Goal: Task Accomplishment & Management: Manage account settings

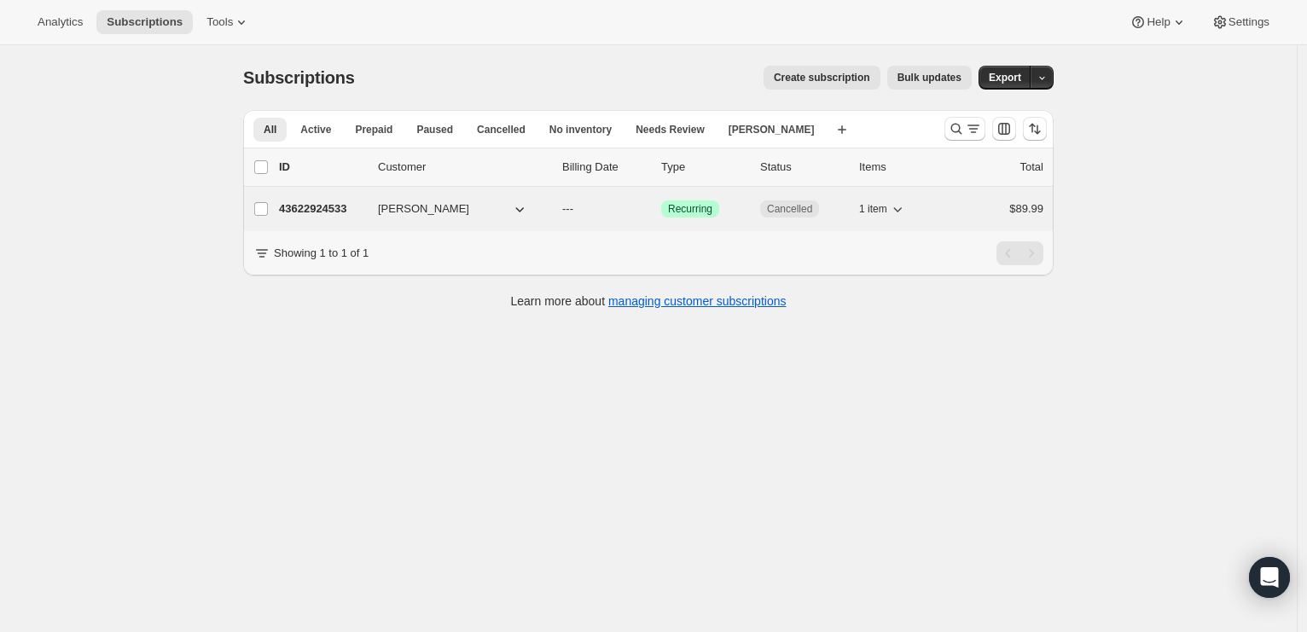
click at [336, 208] on p "43622924533" at bounding box center [321, 209] width 85 height 17
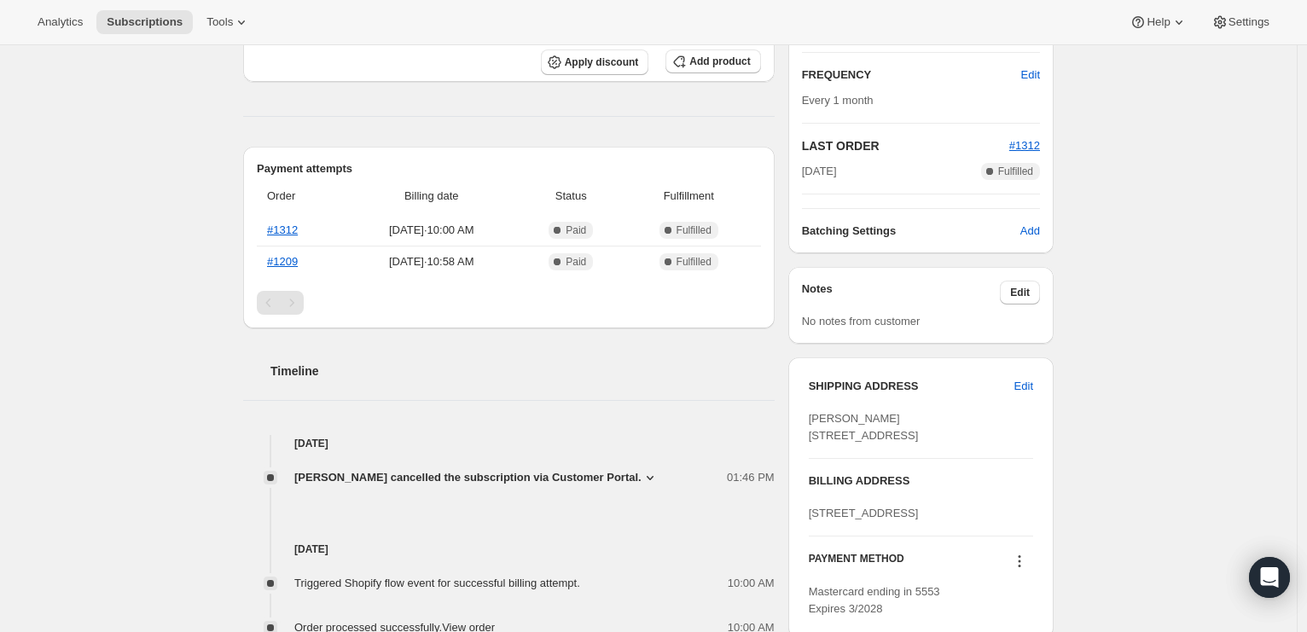
scroll to position [538, 0]
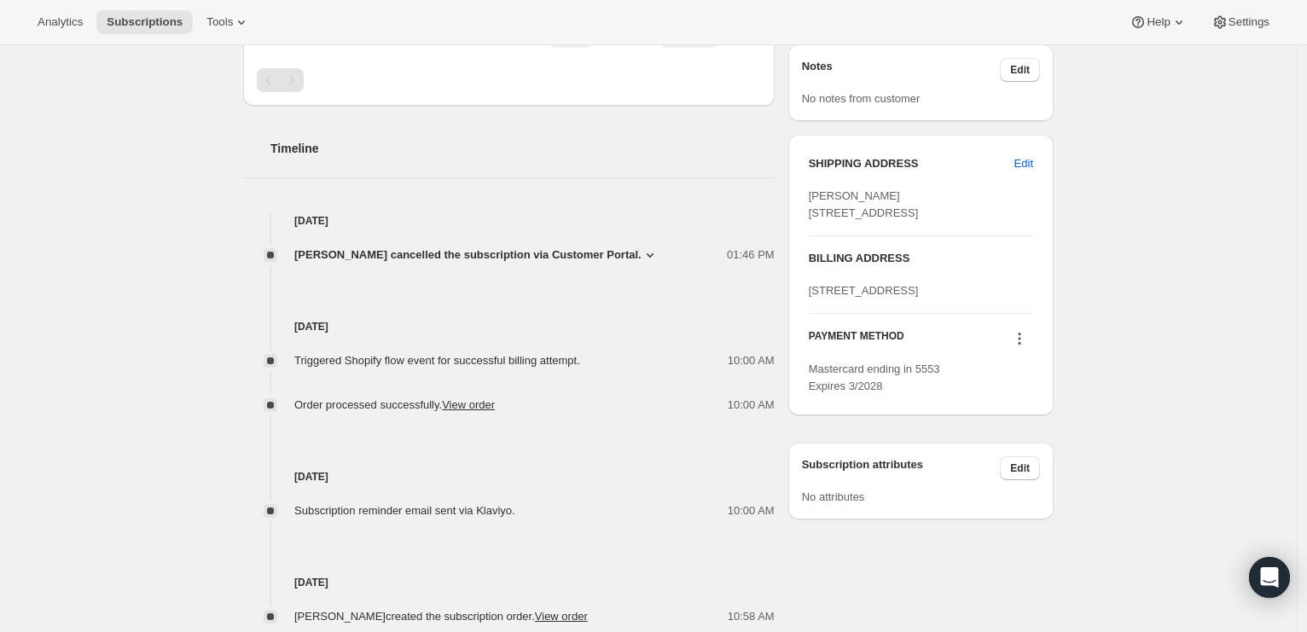
click at [642, 253] on icon at bounding box center [650, 255] width 17 height 17
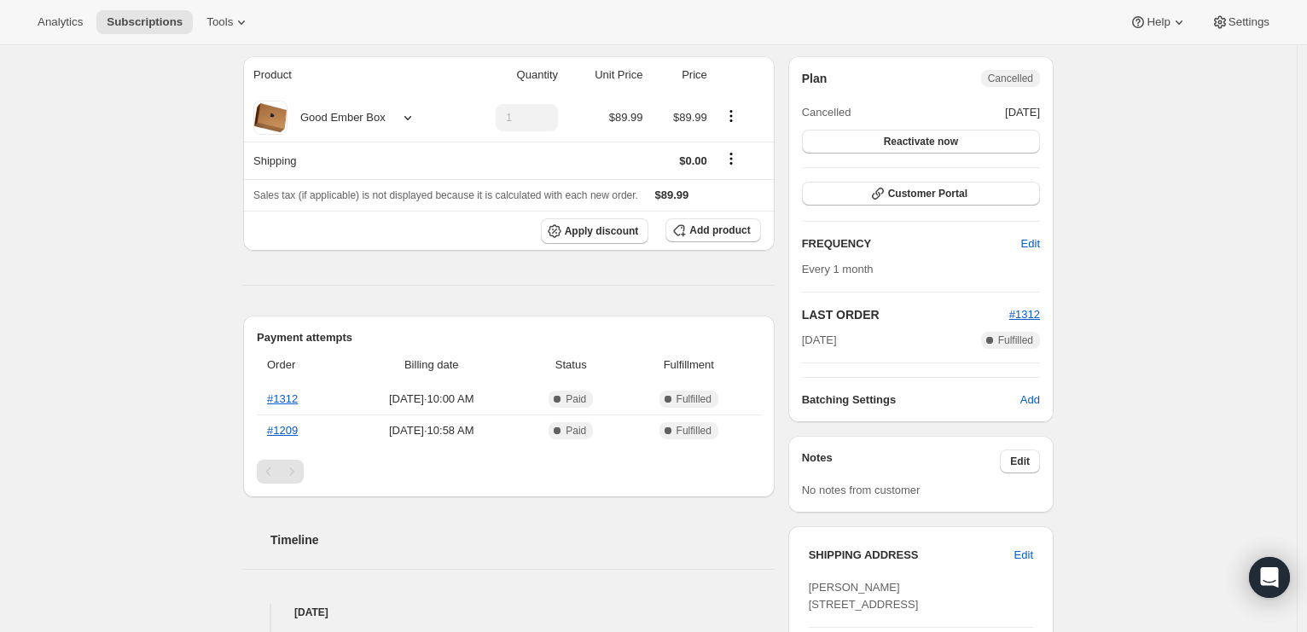
scroll to position [0, 0]
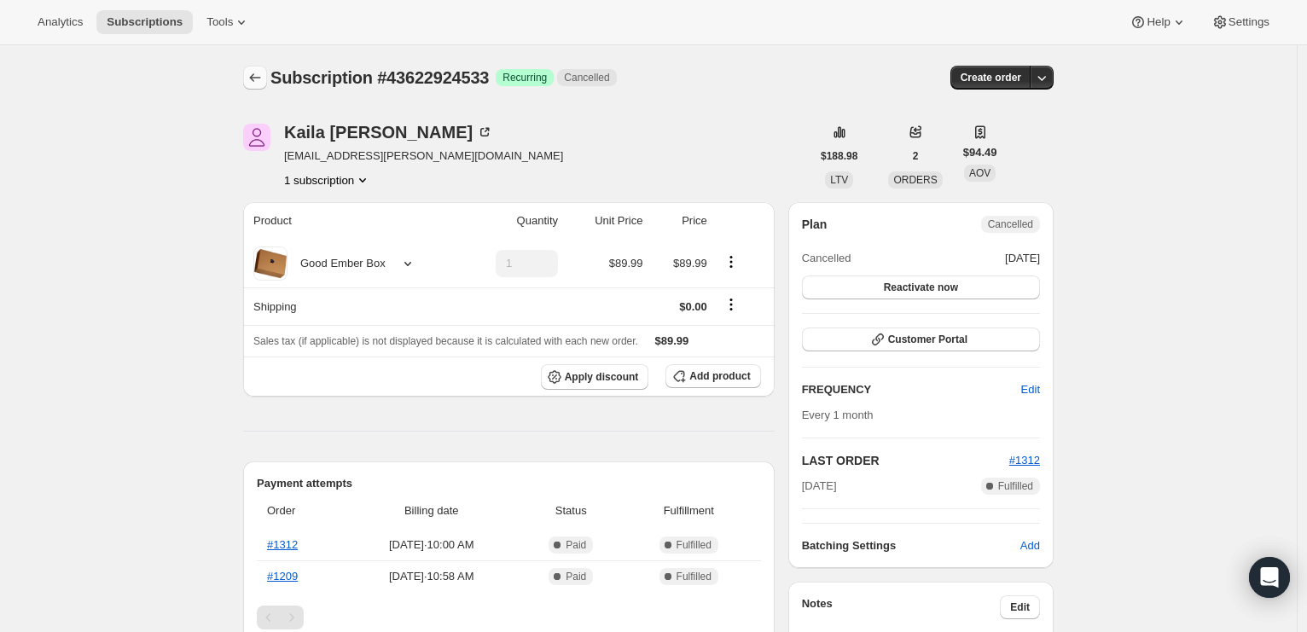
click at [264, 79] on icon "Subscriptions" at bounding box center [255, 77] width 17 height 17
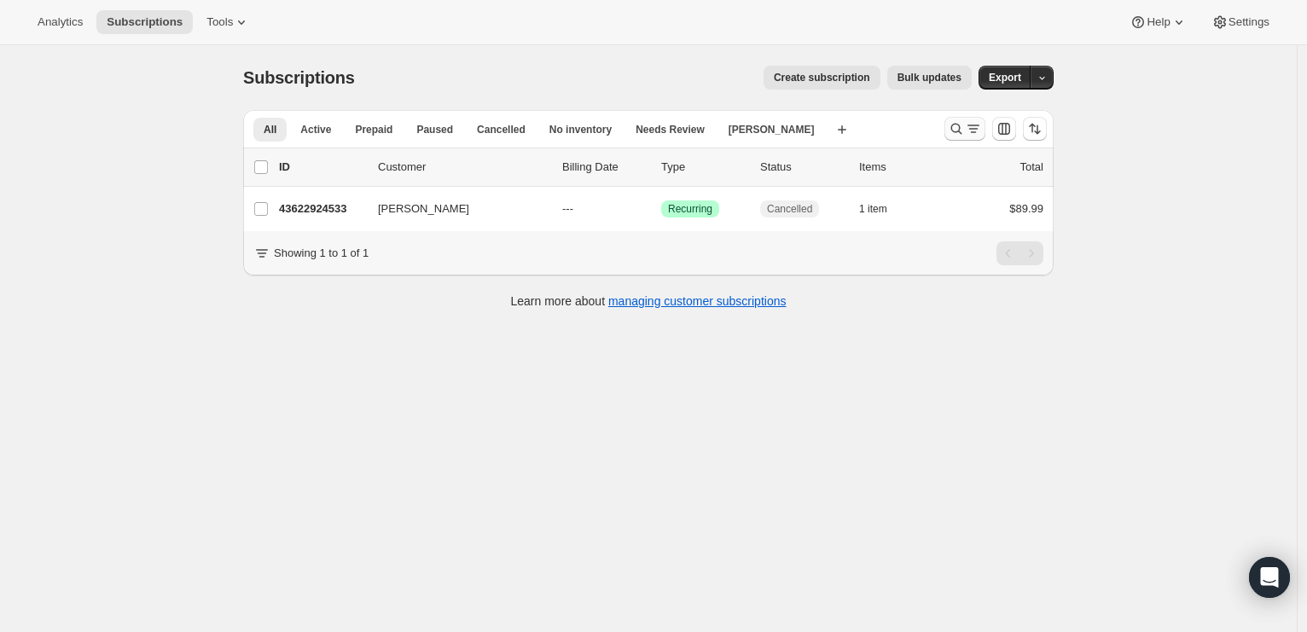
click at [973, 130] on icon "Search and filter results" at bounding box center [973, 128] width 17 height 17
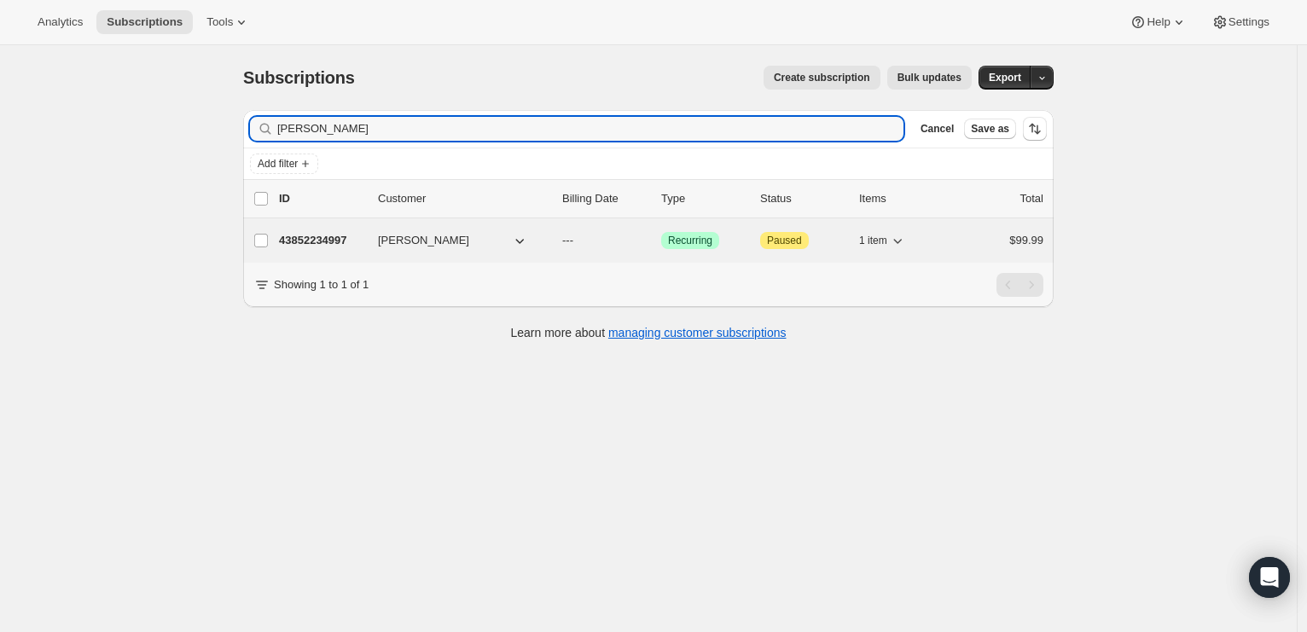
type input "[PERSON_NAME]"
click at [326, 239] on p "43852234997" at bounding box center [321, 240] width 85 height 17
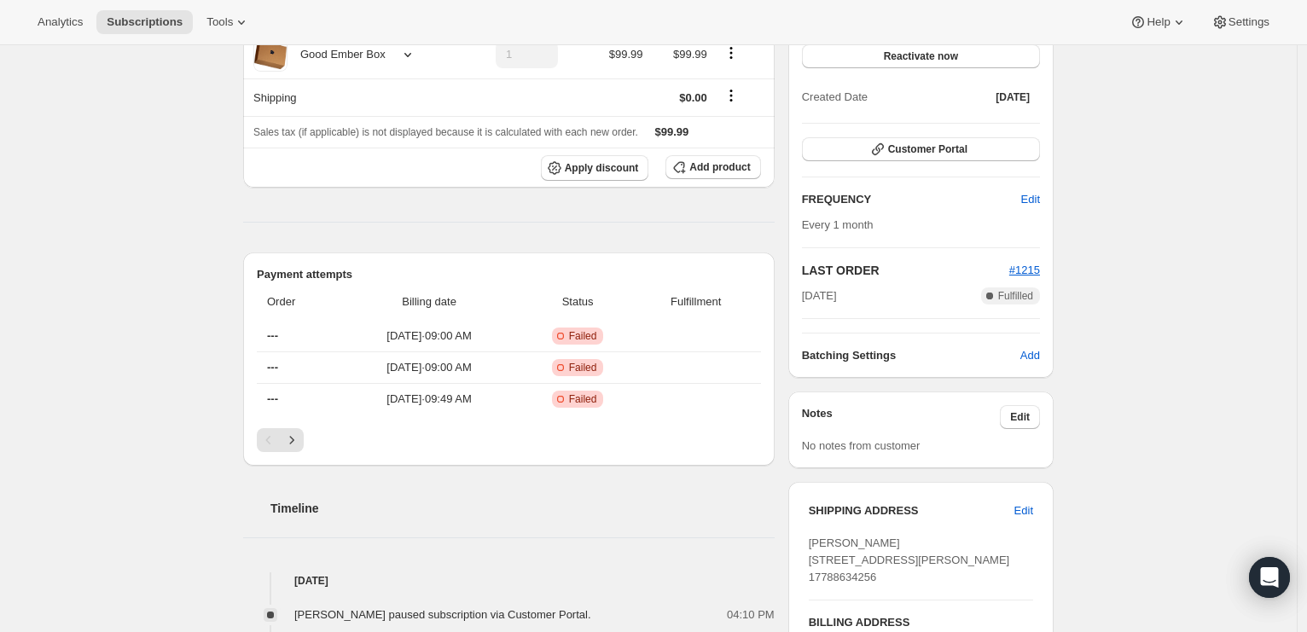
scroll to position [302, 0]
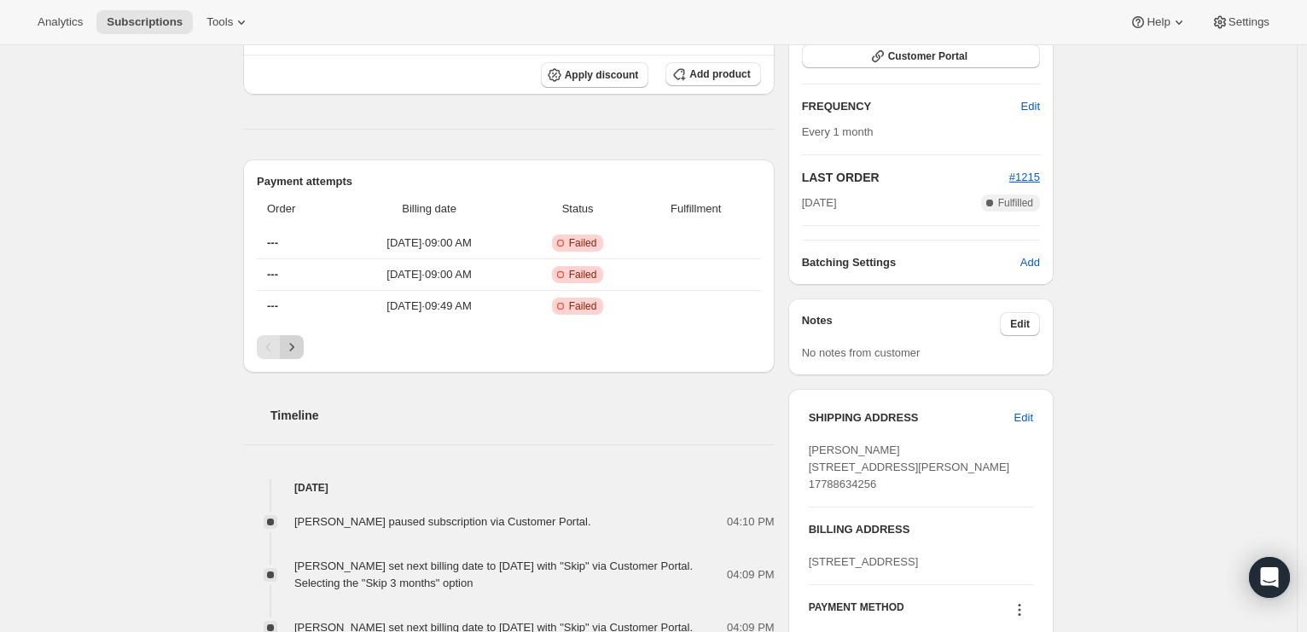
click at [293, 350] on icon "Next" at bounding box center [291, 347] width 17 height 17
click at [276, 349] on icon "Previous" at bounding box center [268, 347] width 17 height 17
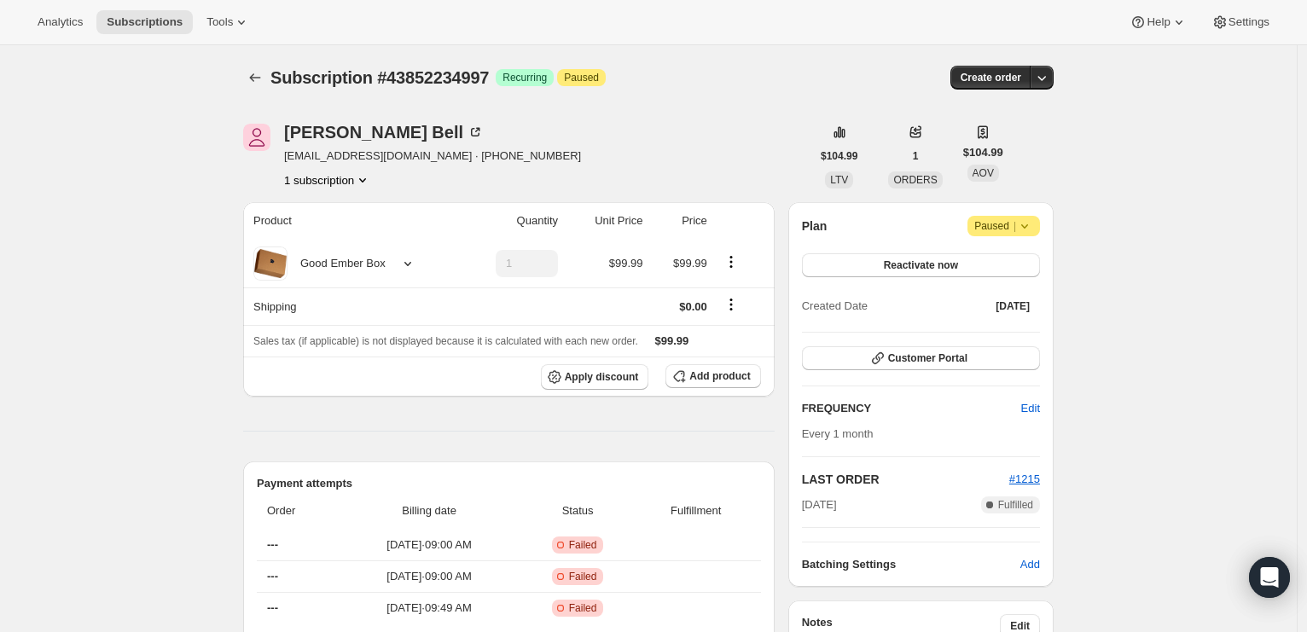
scroll to position [0, 0]
click at [146, 21] on span "Subscriptions" at bounding box center [145, 22] width 76 height 14
